Goal: Task Accomplishment & Management: Manage account settings

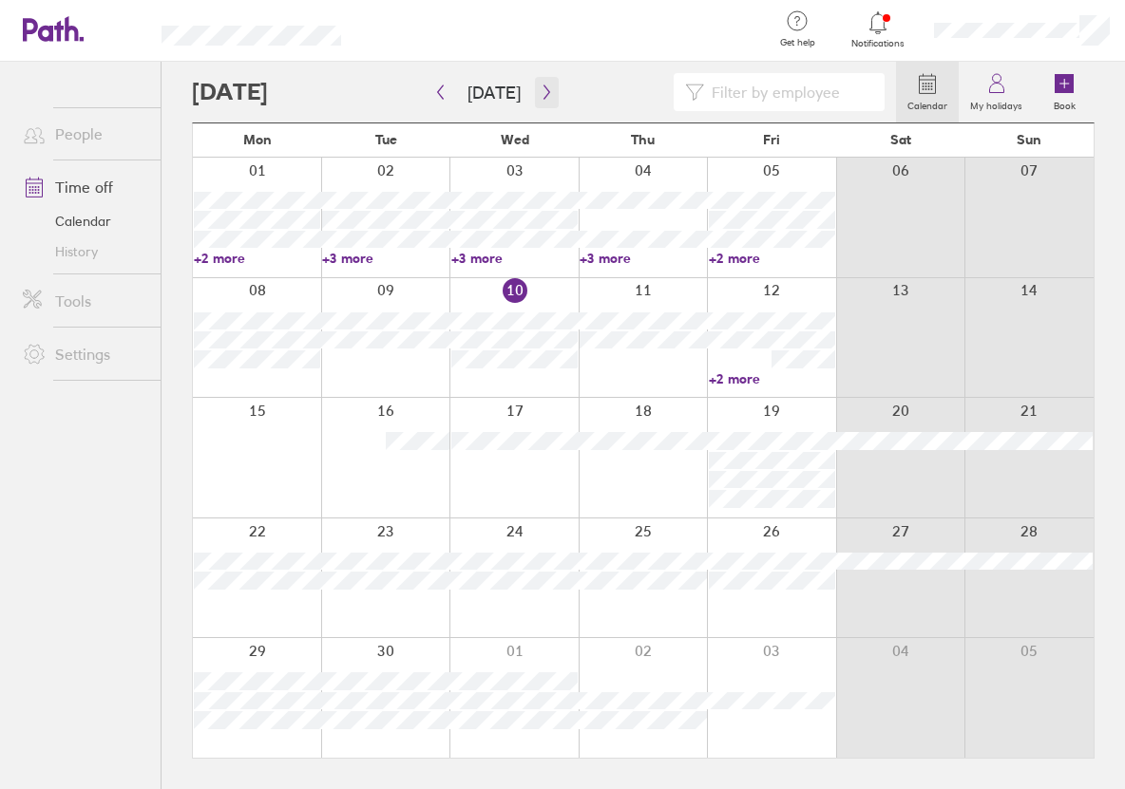
click at [540, 92] on icon "button" at bounding box center [547, 92] width 14 height 15
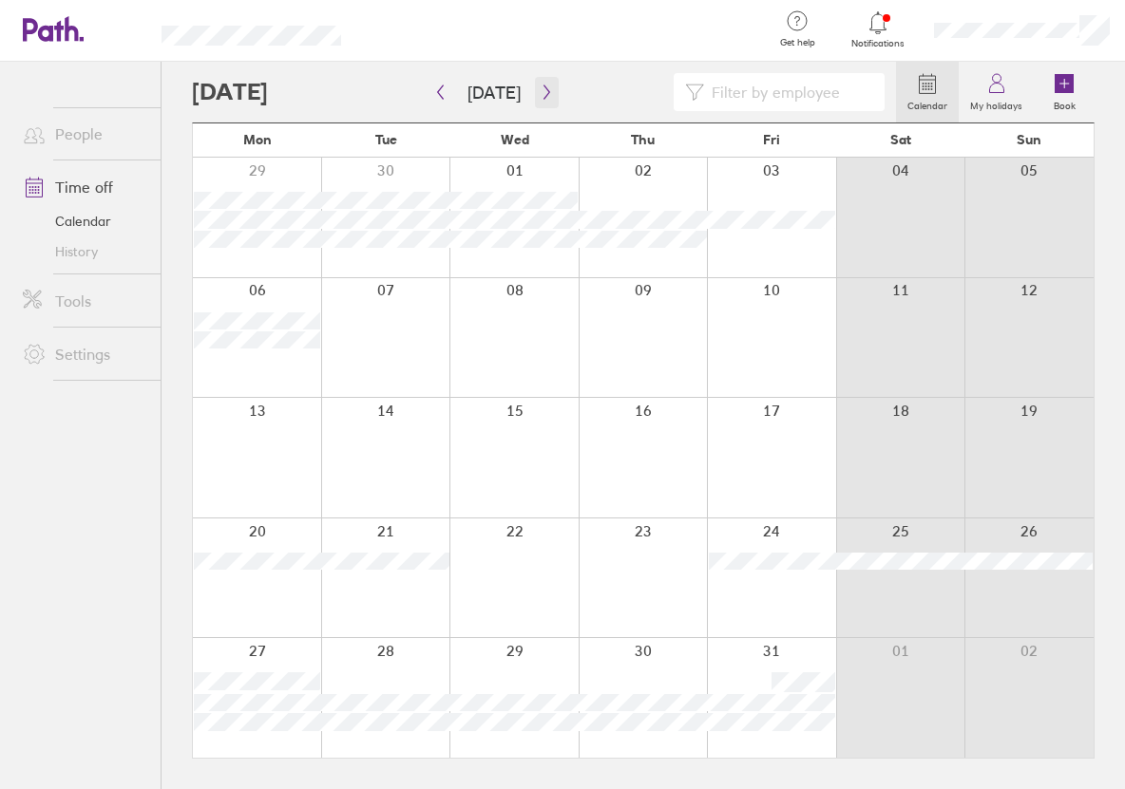
click at [535, 99] on button "button" at bounding box center [547, 92] width 24 height 31
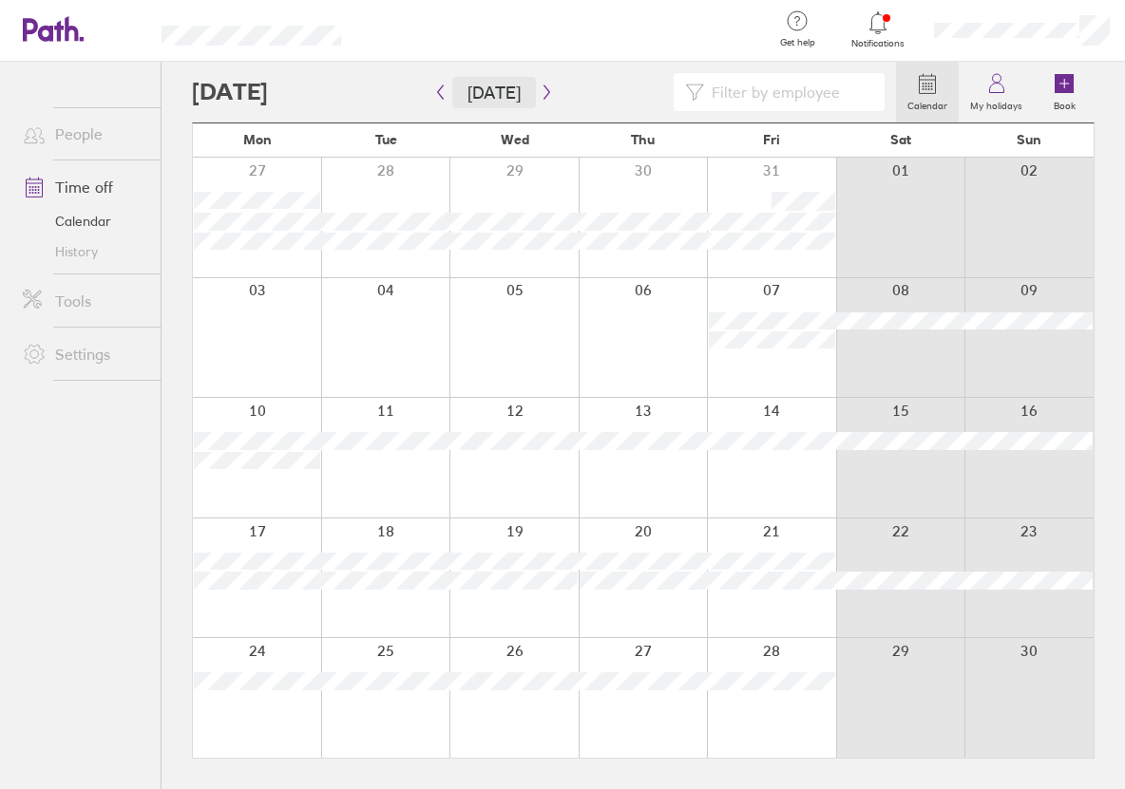
click at [495, 98] on button "Today" at bounding box center [494, 92] width 84 height 31
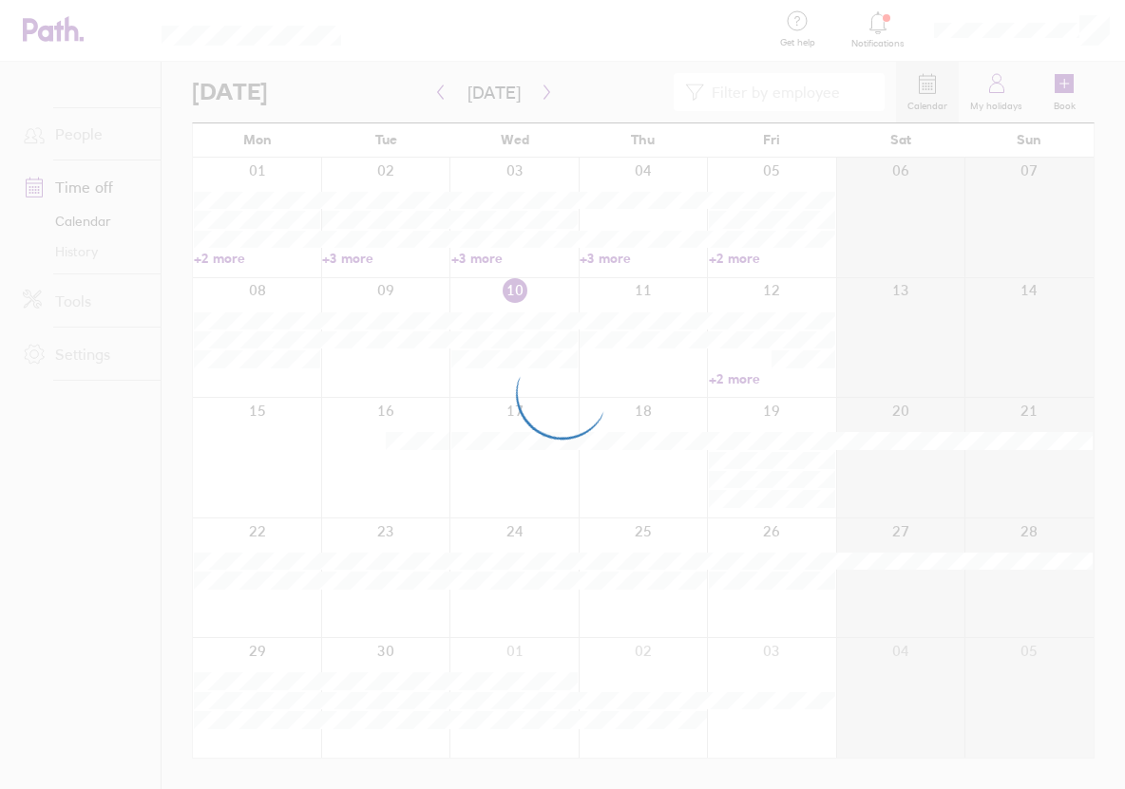
click at [493, 95] on div at bounding box center [562, 394] width 1125 height 789
